Goal: Task Accomplishment & Management: Use online tool/utility

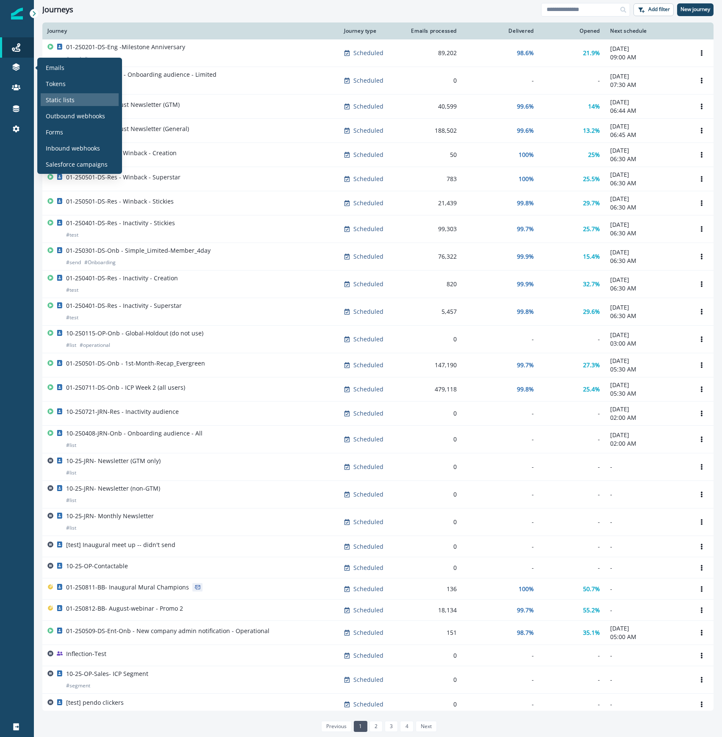
click at [81, 100] on div "Static lists" at bounding box center [80, 99] width 78 height 13
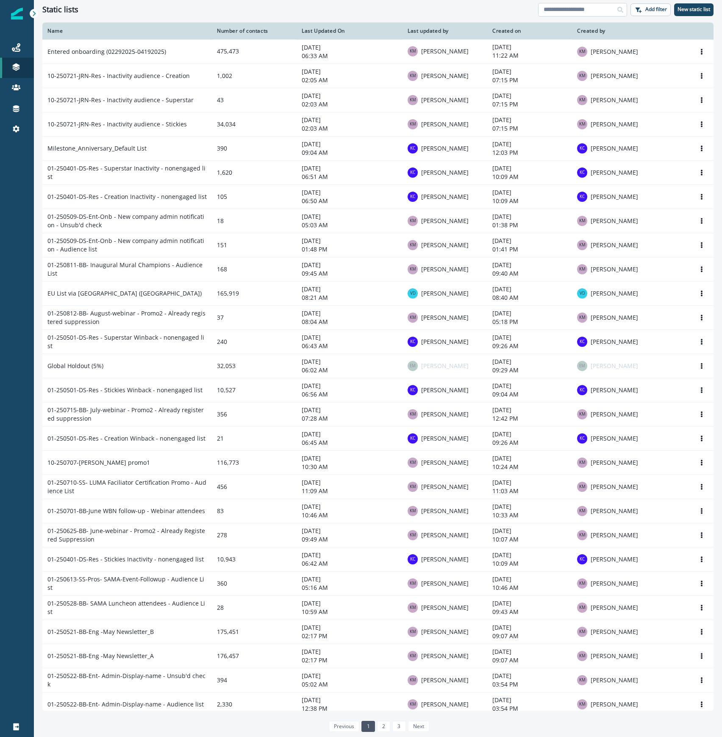
click at [602, 11] on input at bounding box center [582, 10] width 89 height 14
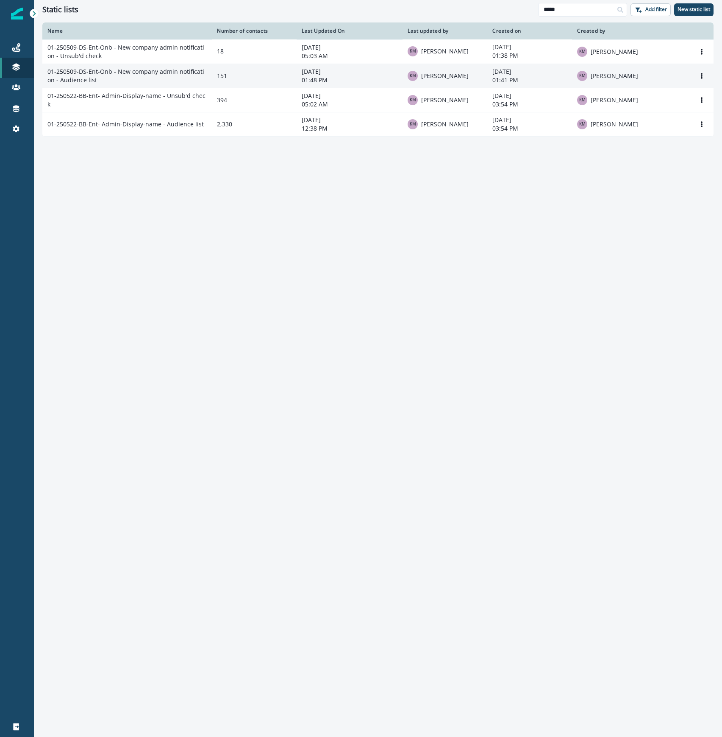
type input "*****"
click at [149, 75] on td "01-250509-DS-Ent-Onb - New company admin notification - Audience list" at bounding box center [127, 76] width 170 height 24
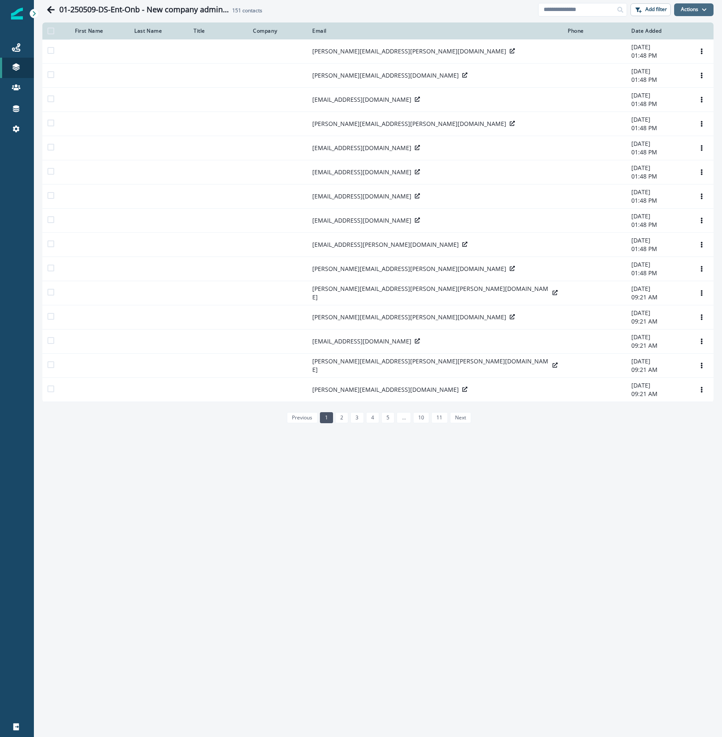
click at [689, 9] on button "Actions" at bounding box center [693, 9] width 39 height 13
click at [689, 46] on button "From a CSV file" at bounding box center [675, 46] width 75 height 14
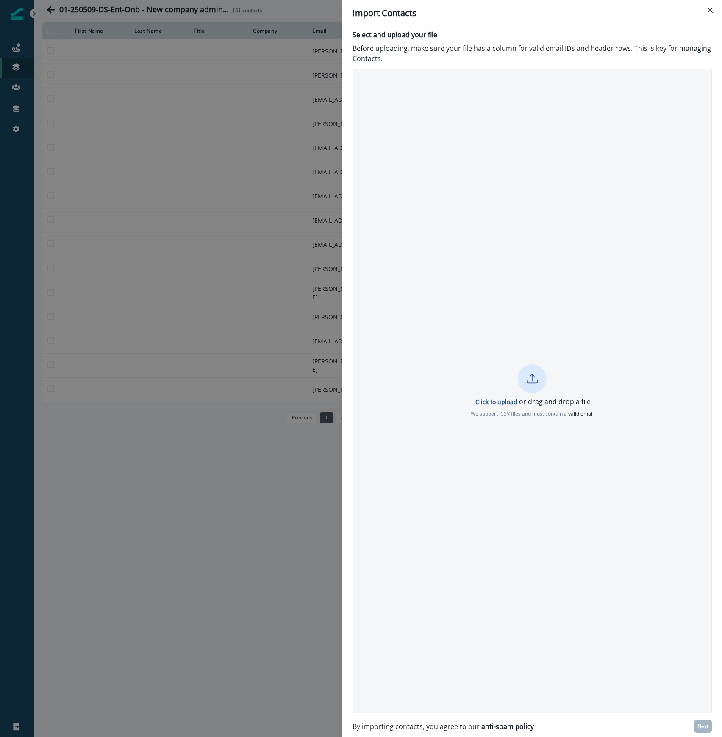
click at [511, 402] on p "Click to upload" at bounding box center [497, 402] width 42 height 8
click at [704, 726] on p "Next" at bounding box center [703, 726] width 11 height 6
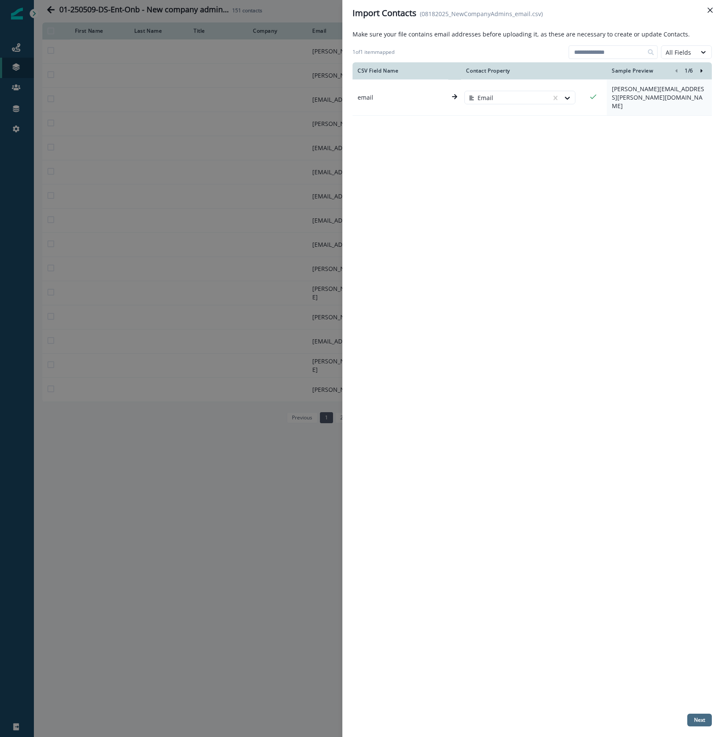
click at [704, 722] on p "Next" at bounding box center [699, 720] width 11 height 6
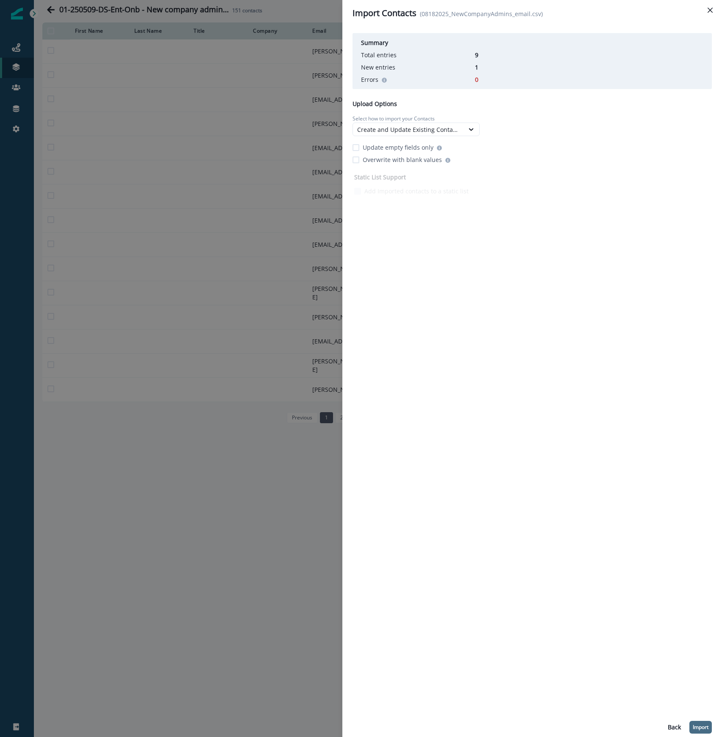
click at [702, 726] on p "Import" at bounding box center [701, 727] width 16 height 6
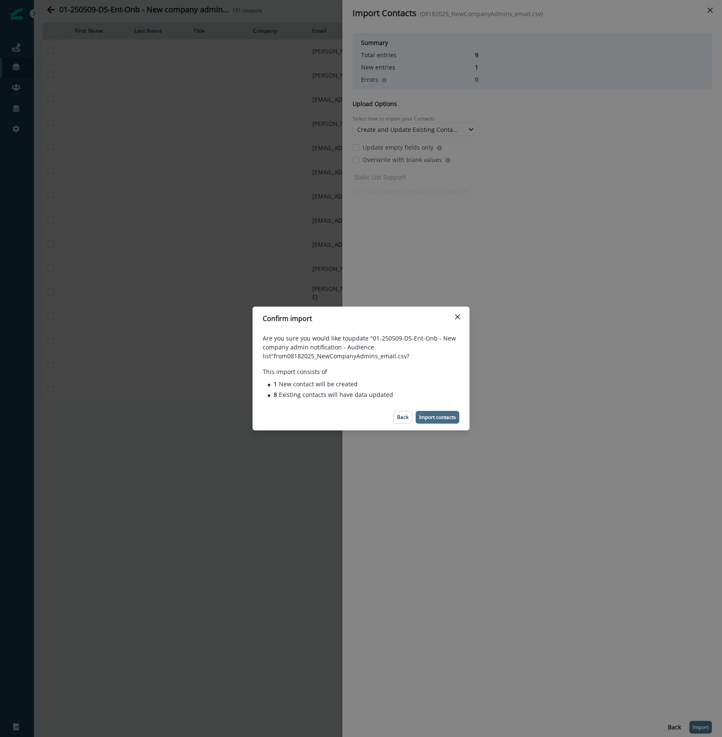
click at [451, 417] on p "Import contacts" at bounding box center [437, 417] width 37 height 6
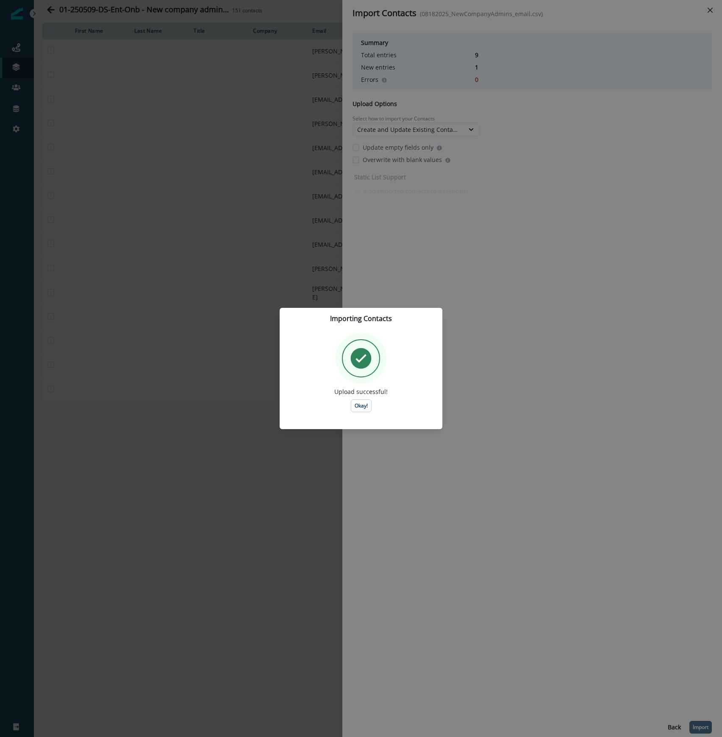
click at [311, 543] on div "Importing Contacts Upload successful! Okay!" at bounding box center [361, 368] width 722 height 737
click at [367, 407] on p "Okay!" at bounding box center [361, 406] width 13 height 6
